Goal: Obtain resource: Download file/media

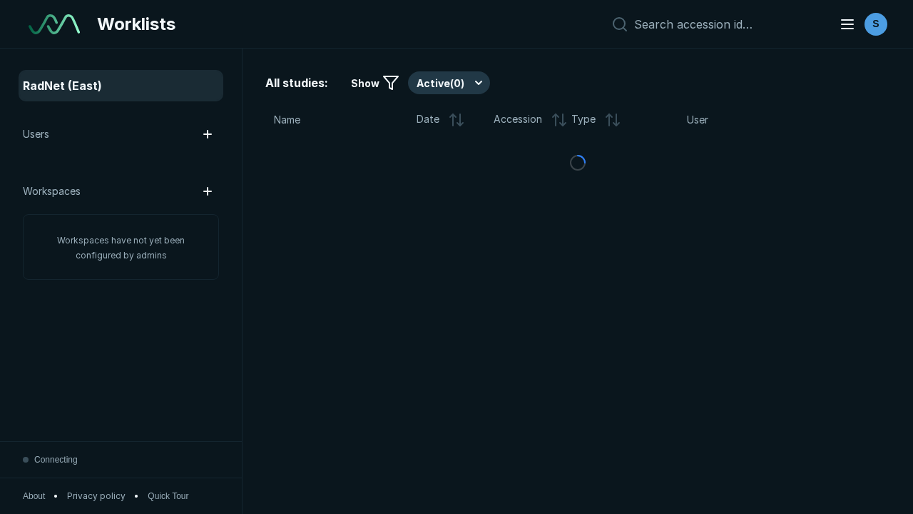
scroll to position [3897, 5945]
